Goal: Understand process/instructions

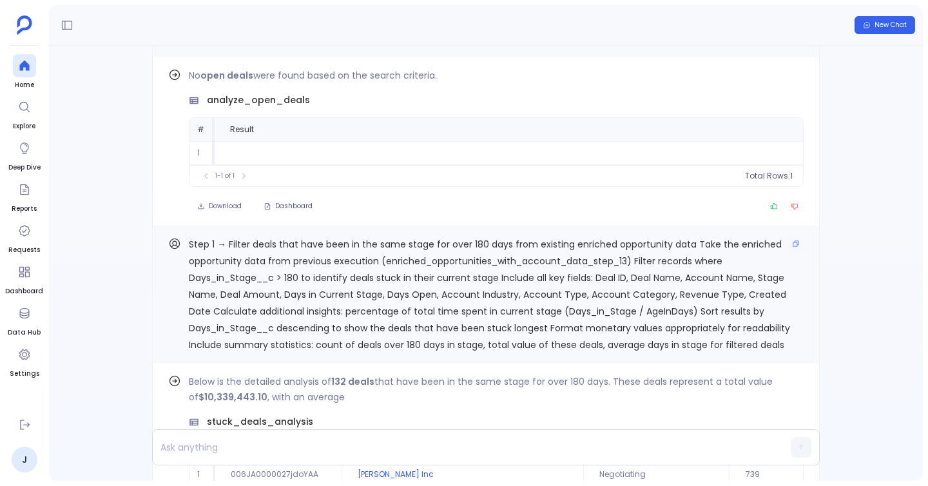
scroll to position [-945, 0]
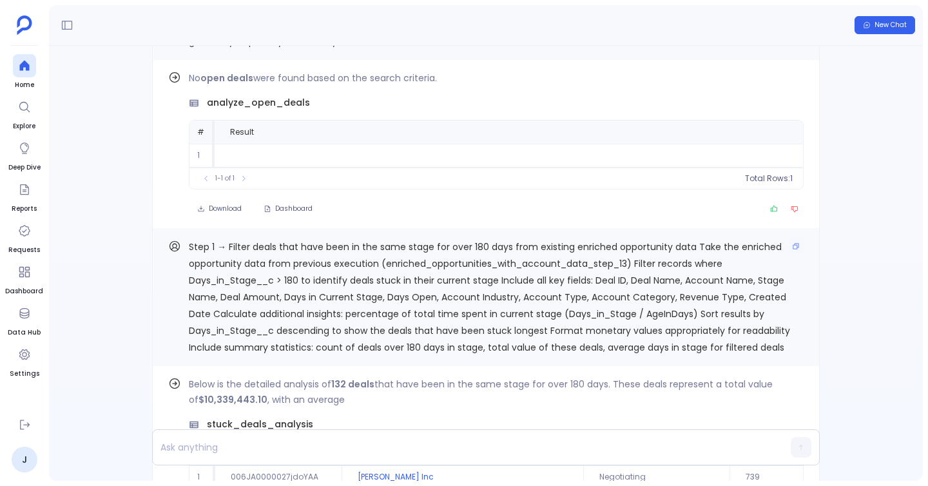
click at [599, 243] on span "Step 1 → Filter deals that have been in the same stage for over 180 days from e…" at bounding box center [489, 296] width 601 height 113
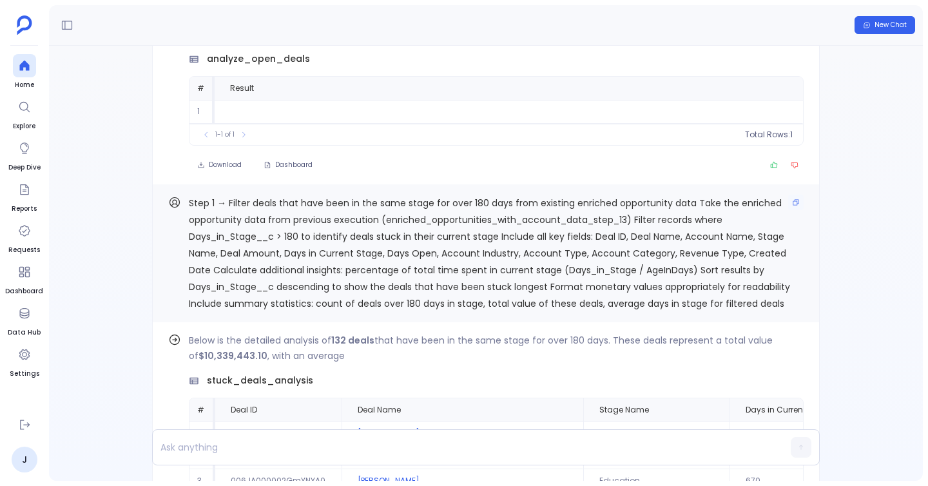
click at [586, 267] on span "Step 1 → Filter deals that have been in the same stage for over 180 days from e…" at bounding box center [489, 252] width 601 height 113
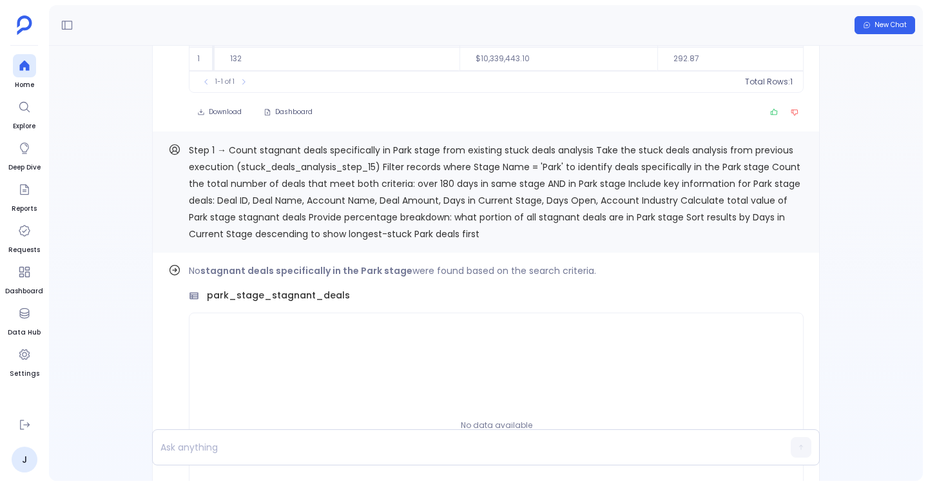
scroll to position [-35, 0]
